Goal: Transaction & Acquisition: Book appointment/travel/reservation

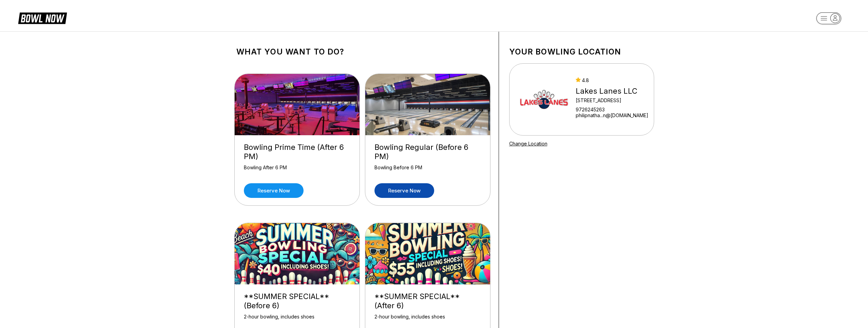
click at [412, 195] on link "Reserve now" at bounding box center [404, 190] width 60 height 15
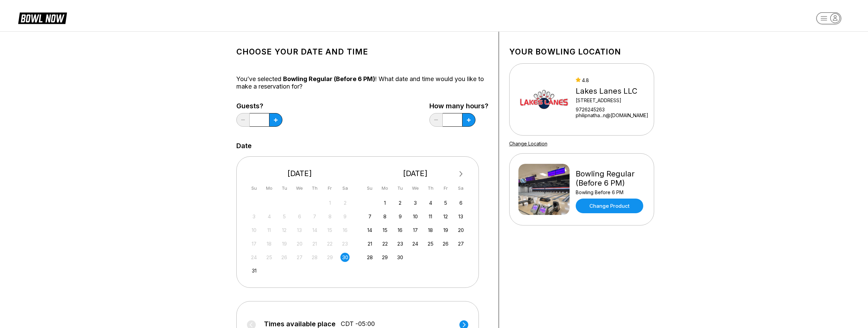
click at [344, 260] on div "30" at bounding box center [344, 257] width 9 height 9
click at [276, 122] on button at bounding box center [275, 120] width 13 height 14
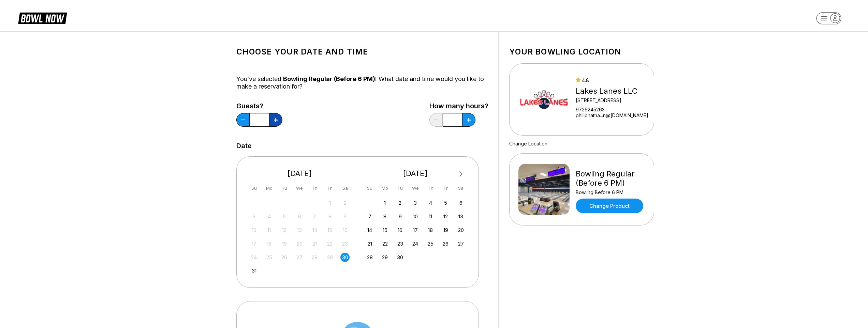
type input "*"
click at [315, 130] on div "Guests? * How many hours? *" at bounding box center [362, 116] width 252 height 28
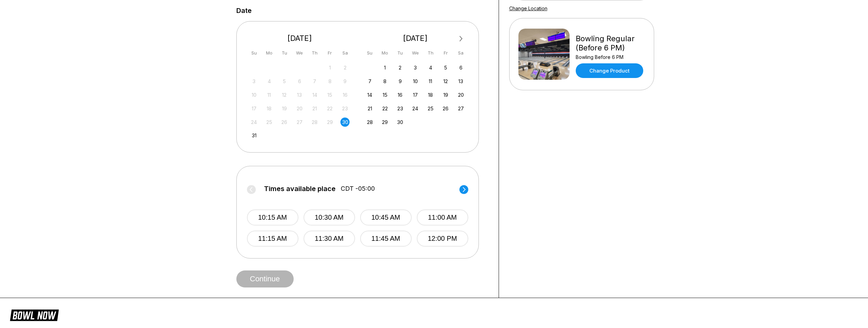
scroll to position [170, 0]
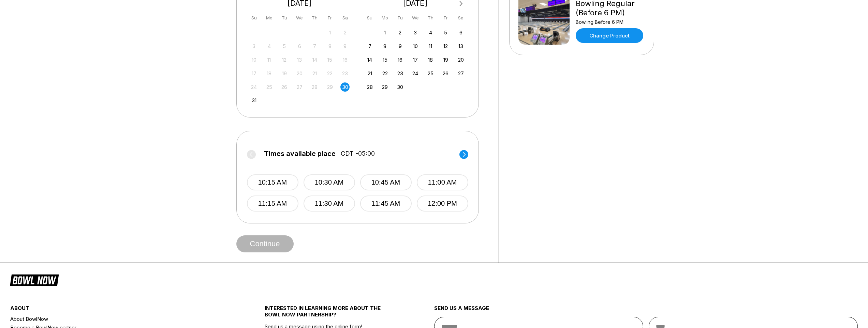
click at [464, 156] on circle at bounding box center [463, 154] width 9 height 9
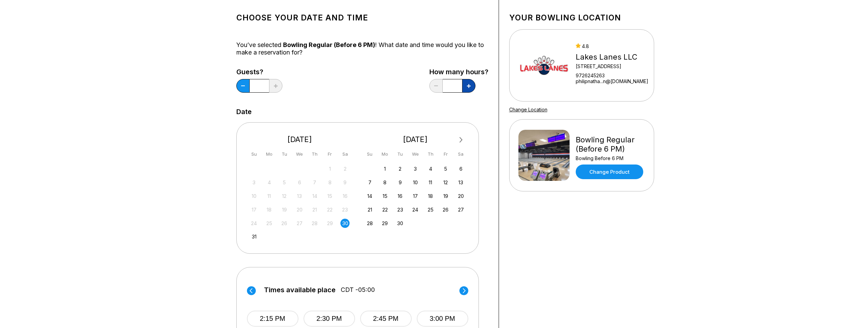
click at [472, 86] on button at bounding box center [468, 86] width 13 height 14
type input "*"
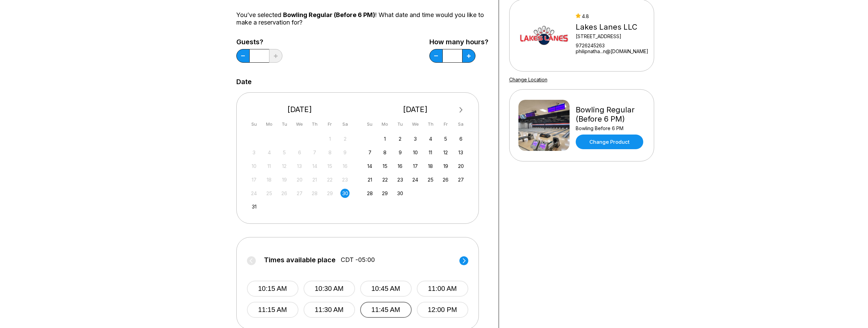
scroll to position [0, 0]
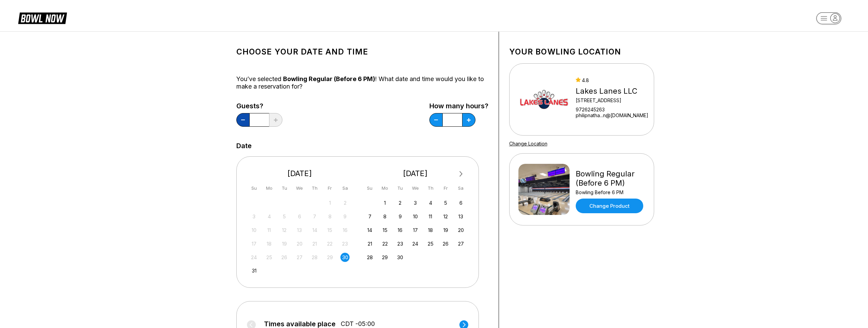
click at [241, 122] on button at bounding box center [242, 120] width 13 height 14
click at [280, 119] on button at bounding box center [275, 120] width 13 height 14
click at [274, 122] on button at bounding box center [275, 120] width 13 height 14
type input "*"
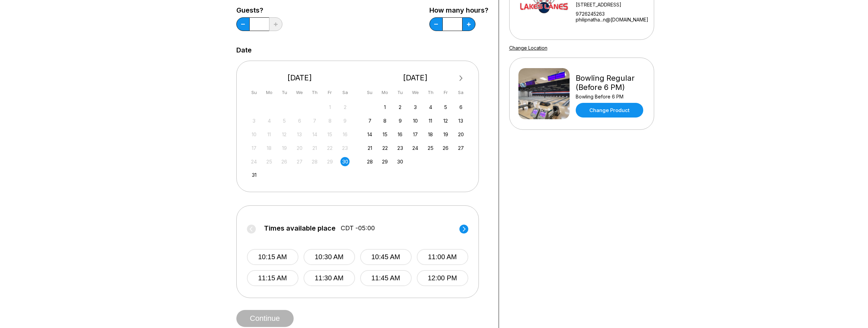
scroll to position [102, 0]
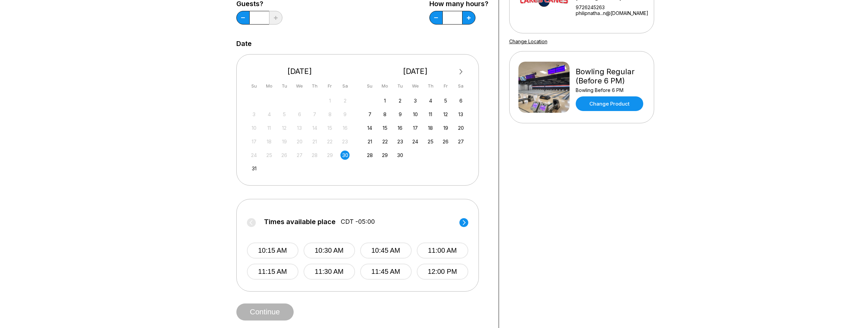
click at [463, 226] on circle at bounding box center [463, 222] width 9 height 9
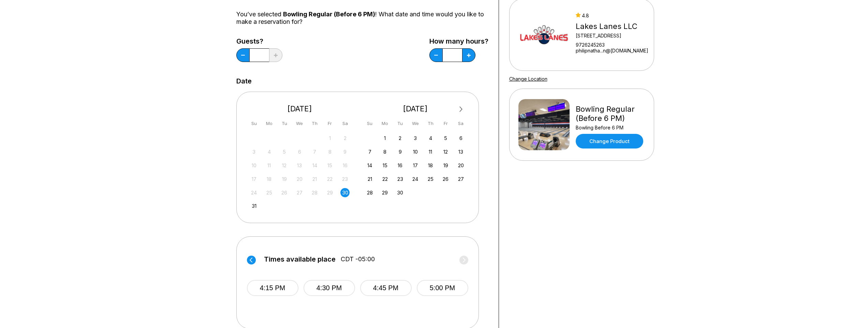
scroll to position [136, 0]
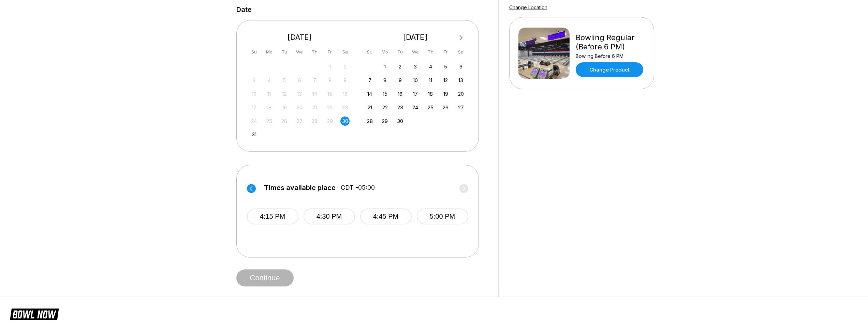
click at [252, 191] on circle at bounding box center [251, 188] width 9 height 9
click at [249, 194] on label "Times available place CDT -05:00" at bounding box center [357, 189] width 221 height 11
click at [252, 190] on circle at bounding box center [251, 188] width 9 height 9
click at [434, 235] on button "2:00 PM" at bounding box center [441, 238] width 51 height 16
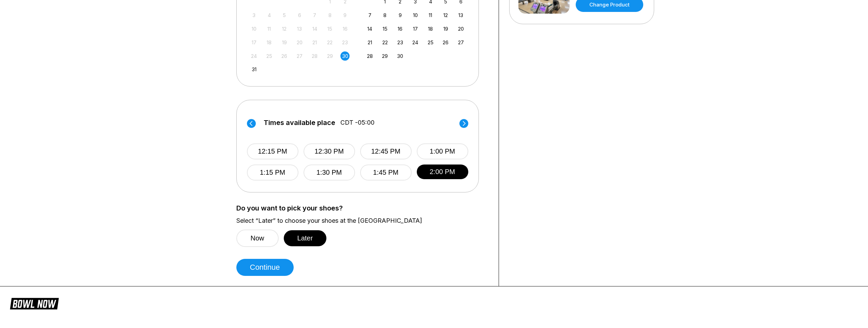
scroll to position [273, 0]
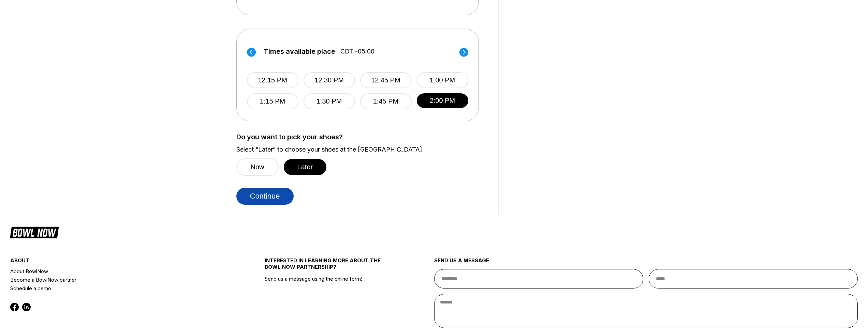
click at [280, 190] on button "Continue" at bounding box center [264, 196] width 57 height 17
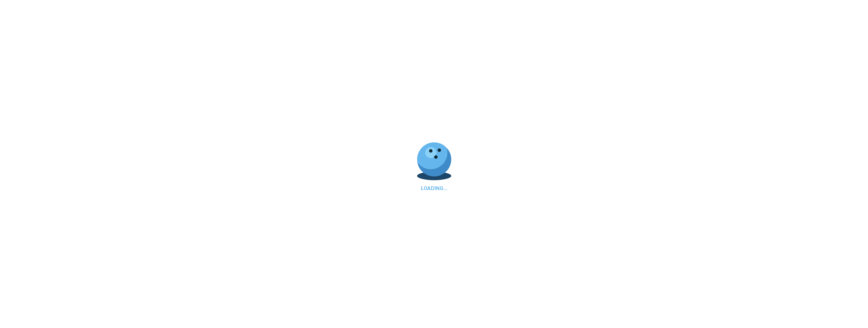
select select "**"
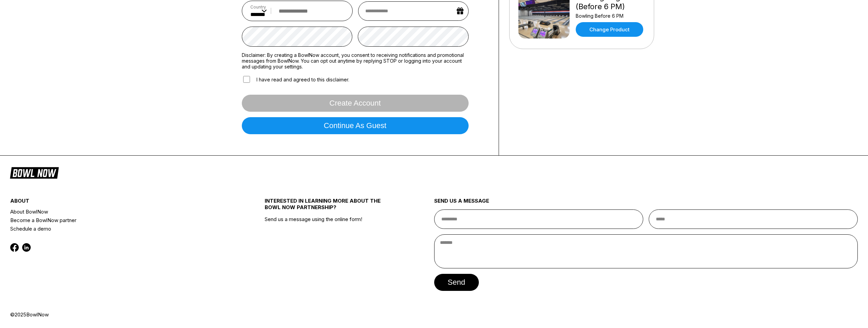
scroll to position [0, 0]
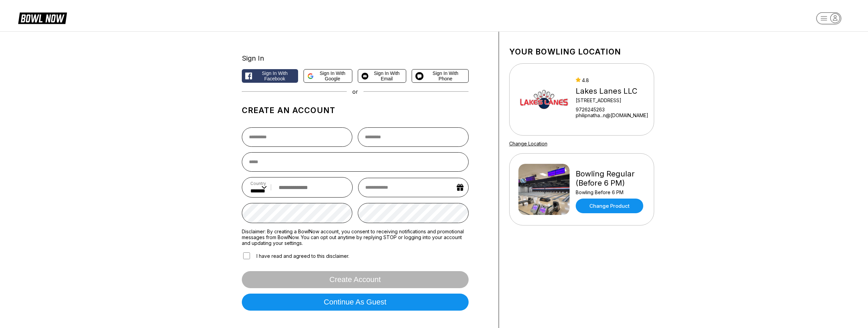
click at [30, 18] on icon at bounding box center [28, 19] width 5 height 8
